Goal: Navigation & Orientation: Find specific page/section

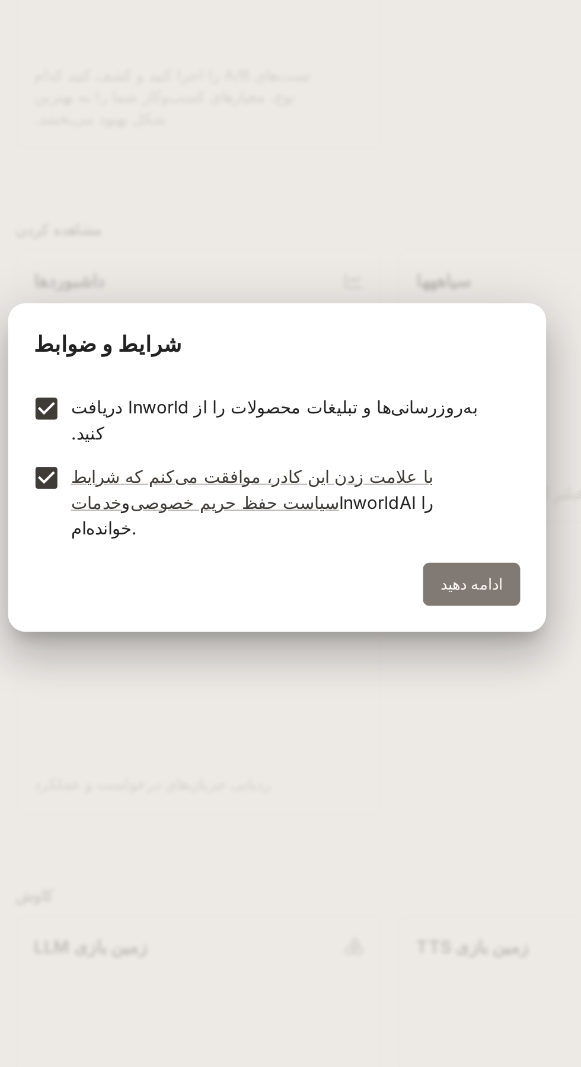
click at [414, 592] on font "ادامه دهید" at bounding box center [397, 597] width 34 height 10
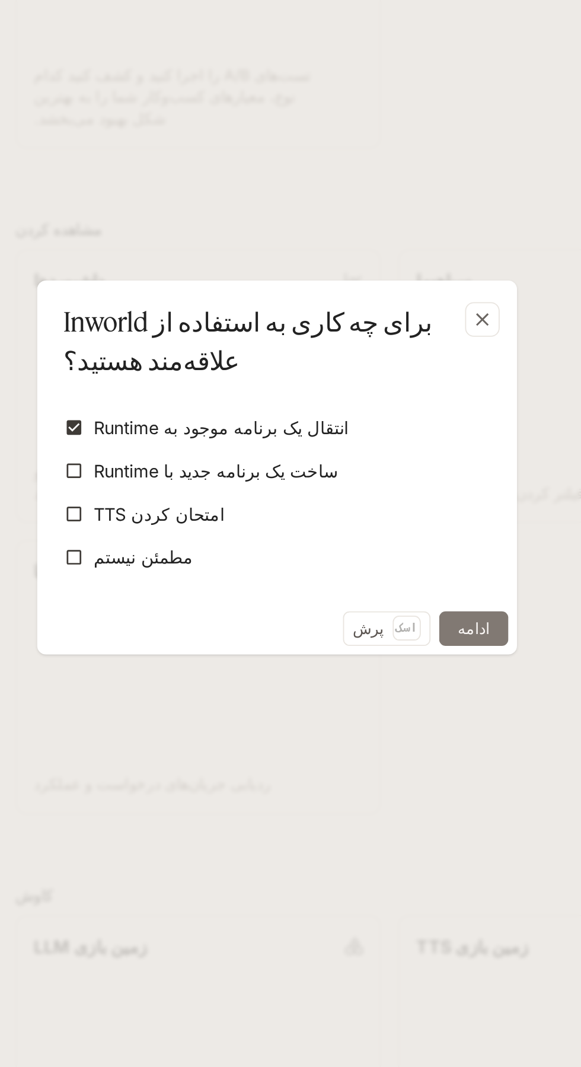
click at [410, 625] on button "ادامه" at bounding box center [398, 621] width 38 height 19
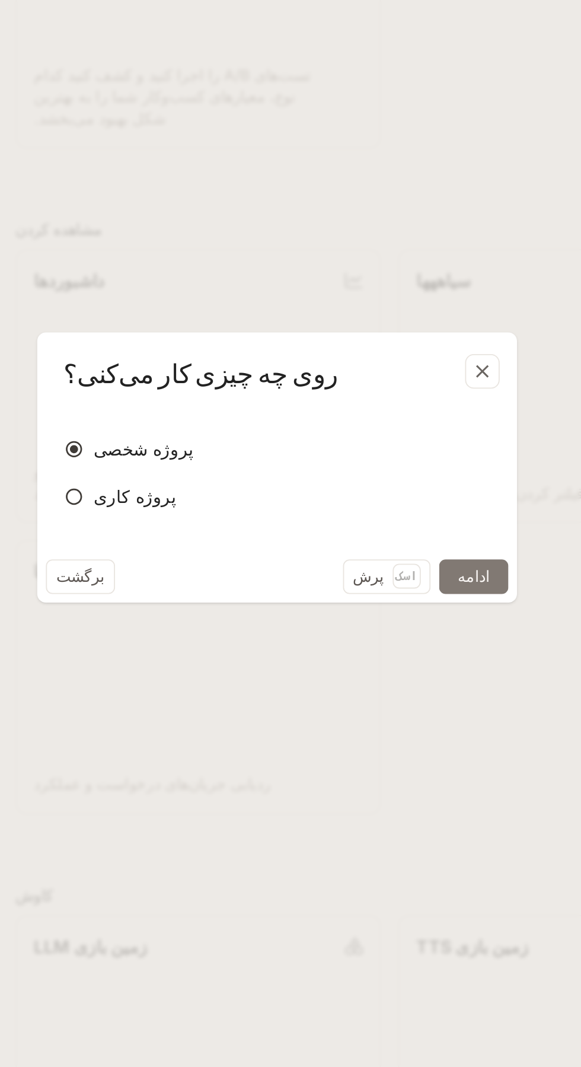
click at [406, 596] on font "ادامه" at bounding box center [399, 593] width 18 height 10
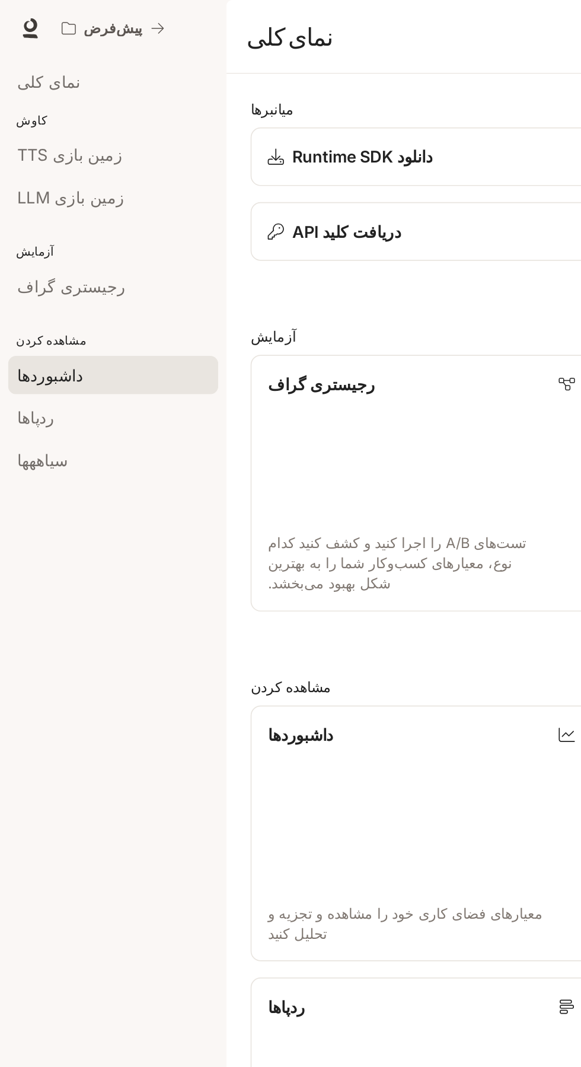
click at [36, 225] on span "داشبوردها" at bounding box center [29, 220] width 39 height 14
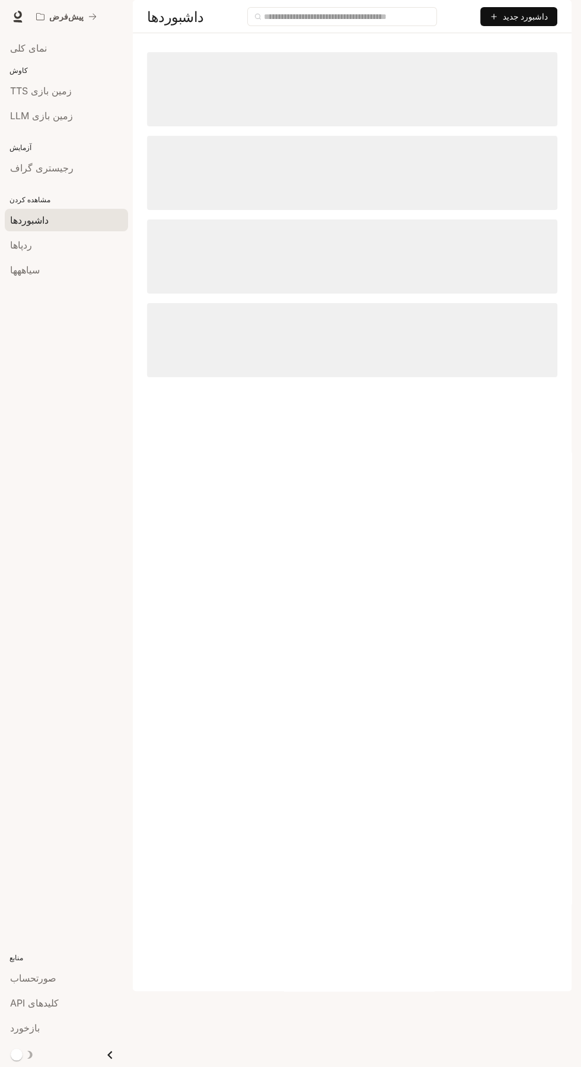
scroll to position [27, 0]
